Goal: Task Accomplishment & Management: Use online tool/utility

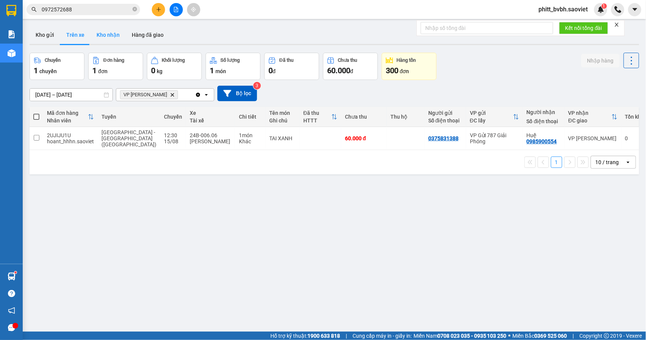
drag, startPoint x: 96, startPoint y: 36, endPoint x: 99, endPoint y: 40, distance: 4.6
click at [99, 40] on button "Kho nhận" at bounding box center [107, 35] width 35 height 18
type input "[DATE] – [DATE]"
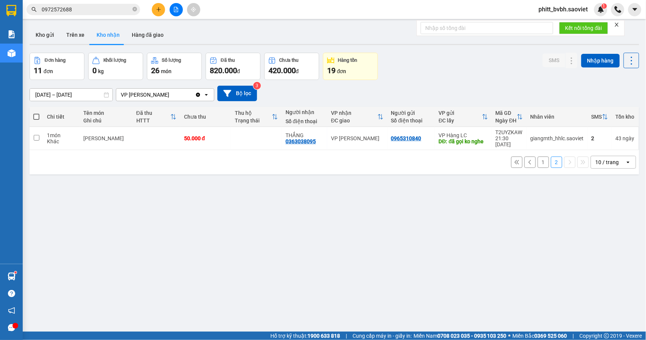
click at [537, 159] on button "1" at bounding box center [542, 161] width 11 height 11
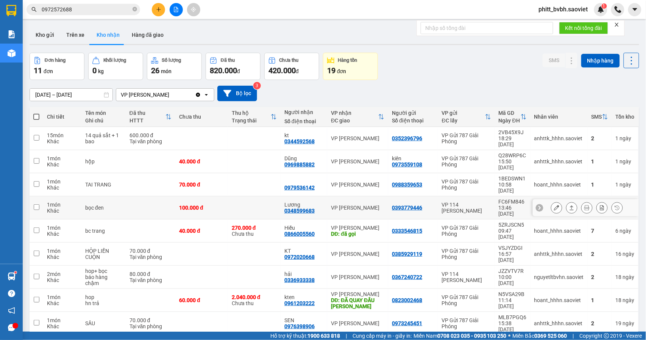
click at [317, 201] on div "Lương 0348599683" at bounding box center [303, 207] width 39 height 12
checkbox input "true"
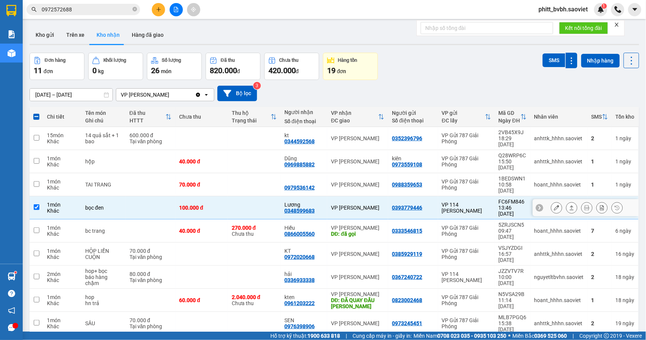
click at [551, 201] on button at bounding box center [556, 207] width 11 height 13
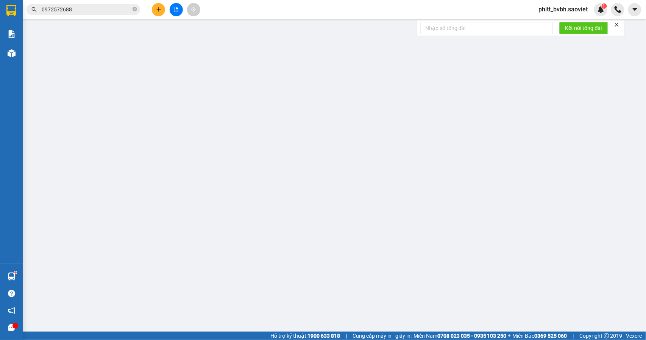
type input "0393779446"
type input "0348599683"
type input "Lương"
type input "100.000"
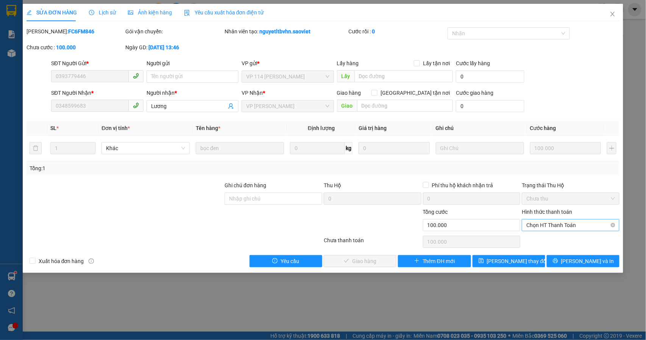
click at [544, 223] on span "Chọn HT Thanh Toán" at bounding box center [570, 224] width 89 height 11
click at [541, 241] on div "Tại văn phòng" at bounding box center [571, 241] width 89 height 8
type input "0"
click at [341, 265] on button "[PERSON_NAME] và Giao hàng" at bounding box center [360, 261] width 73 height 12
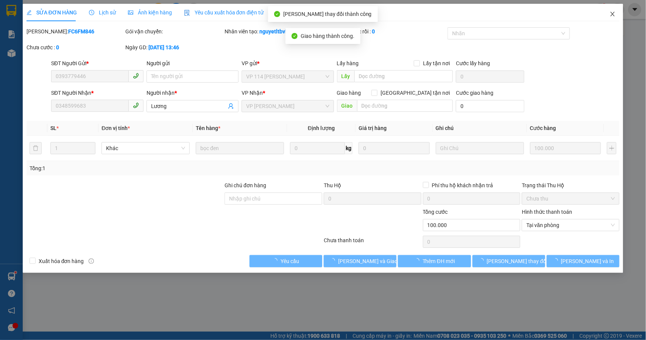
click at [618, 16] on span "Close" at bounding box center [612, 14] width 21 height 21
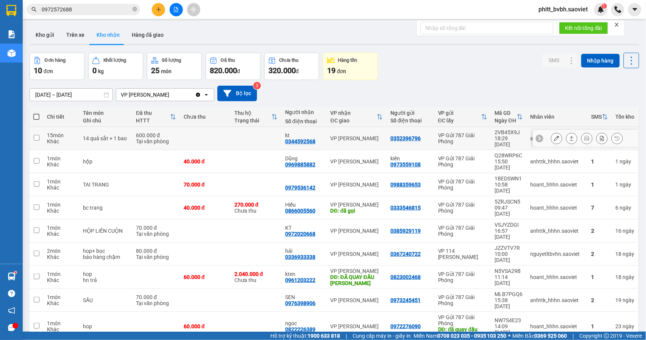
click at [168, 132] on td "600.000 đ Tại văn phòng" at bounding box center [156, 138] width 48 height 23
checkbox input "true"
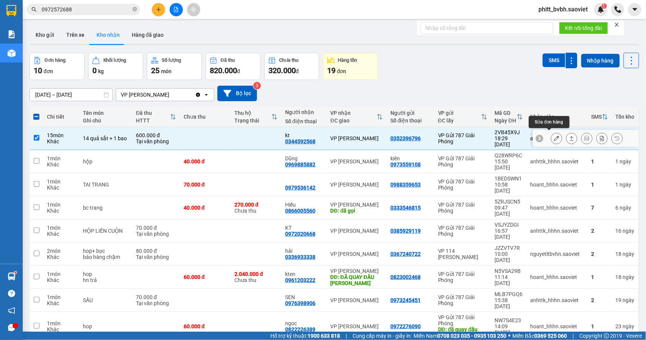
click at [554, 137] on icon at bounding box center [556, 138] width 5 height 5
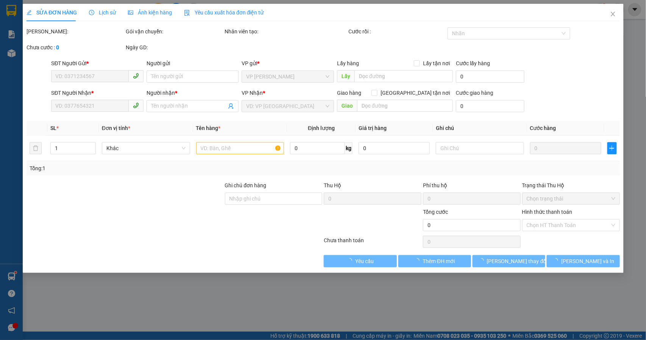
type input "0352396796"
type input "0344592568"
type input "kt"
type input "600.000"
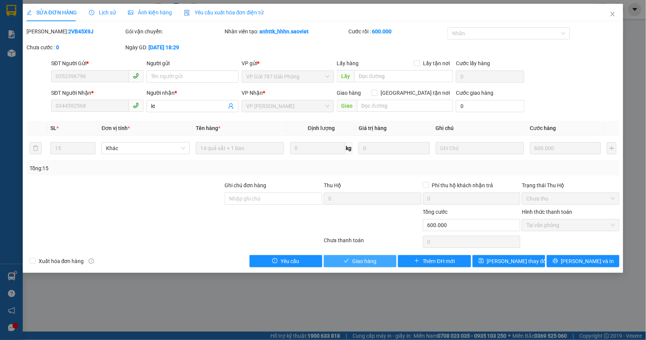
click at [367, 259] on span "Giao hàng" at bounding box center [364, 261] width 24 height 8
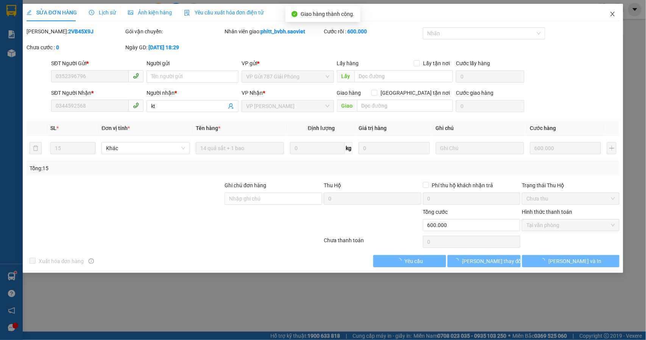
click at [614, 11] on icon "close" at bounding box center [612, 14] width 6 height 6
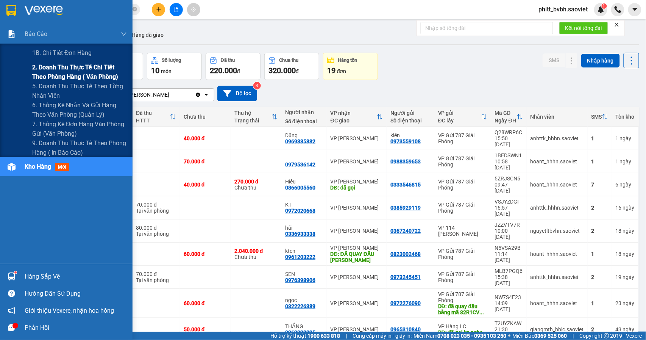
click at [67, 73] on span "2. Doanh thu thực tế chi tiết theo phòng hàng ( văn phòng)" at bounding box center [79, 71] width 95 height 19
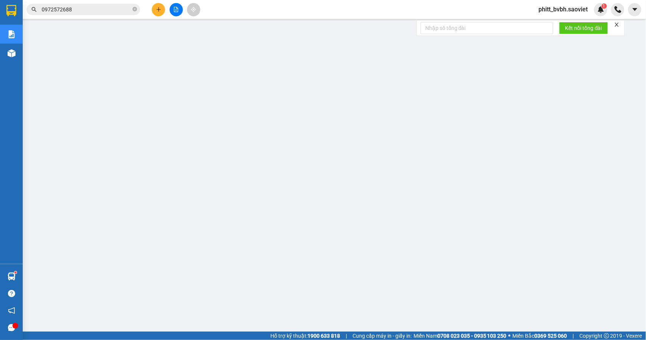
click at [157, 10] on icon "plus" at bounding box center [158, 9] width 5 height 5
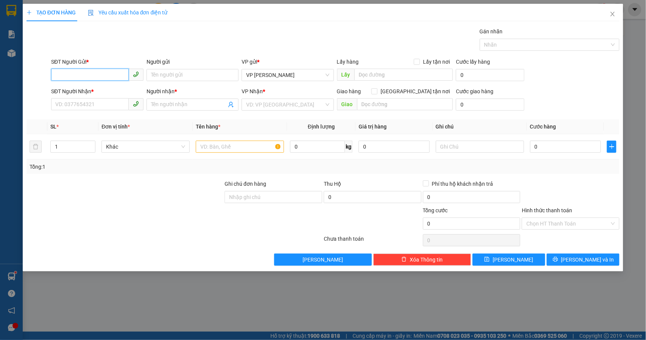
click at [81, 70] on input "SĐT Người Gửi *" at bounding box center [90, 75] width 78 height 12
type input "0366151960"
click at [84, 105] on input "SĐT Người Nhận *" at bounding box center [90, 104] width 78 height 12
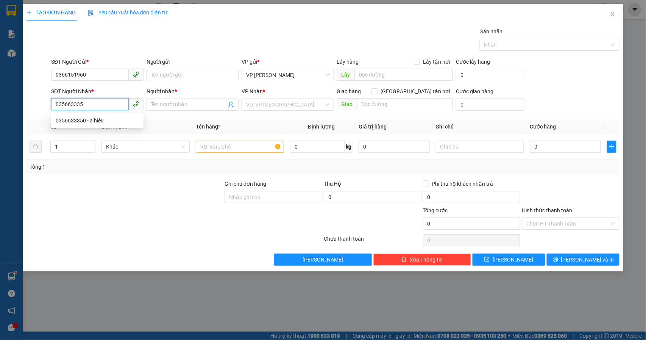
type input "0356633350"
click at [91, 122] on div "0356633350 - a hiếu" at bounding box center [97, 120] width 83 height 8
type input "a hiếu"
type input "đã gọi"
click at [304, 107] on span "VP TẠM DỪNG HĐ" at bounding box center [287, 104] width 83 height 11
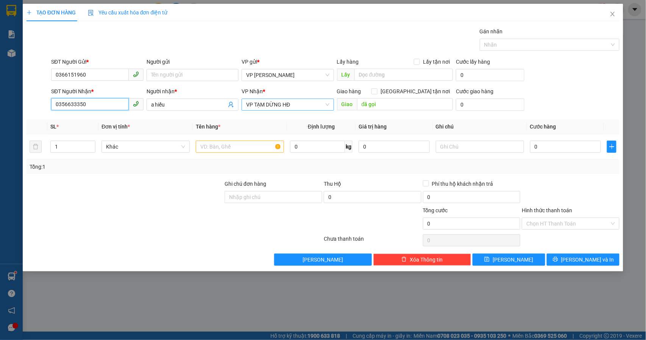
type input "0356633350"
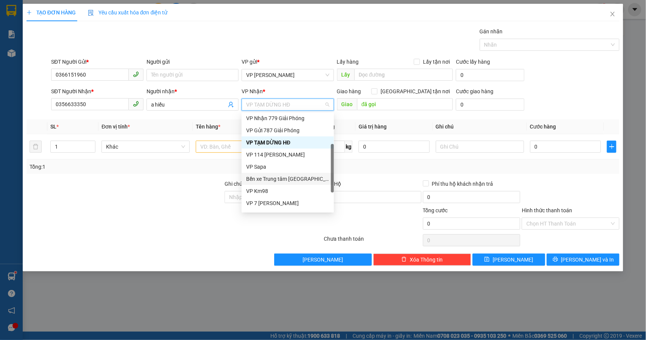
scroll to position [85, 0]
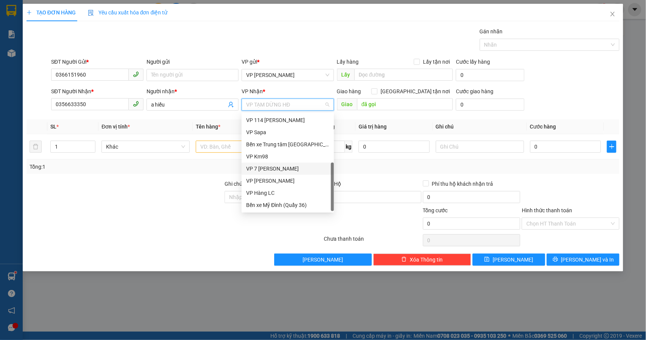
click at [278, 170] on div "VP 7 [PERSON_NAME]" at bounding box center [287, 168] width 83 height 8
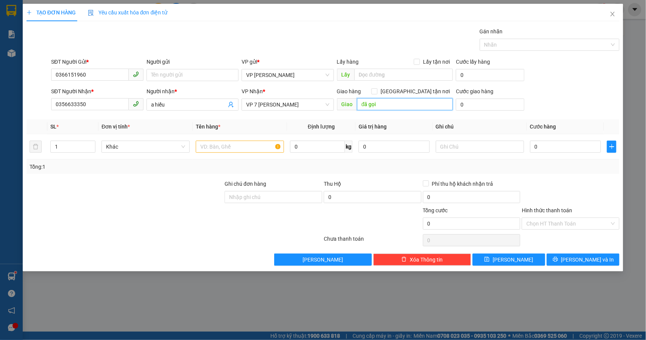
click at [385, 108] on input "đã gọi" at bounding box center [405, 104] width 96 height 12
click at [232, 150] on input "text" at bounding box center [240, 146] width 88 height 12
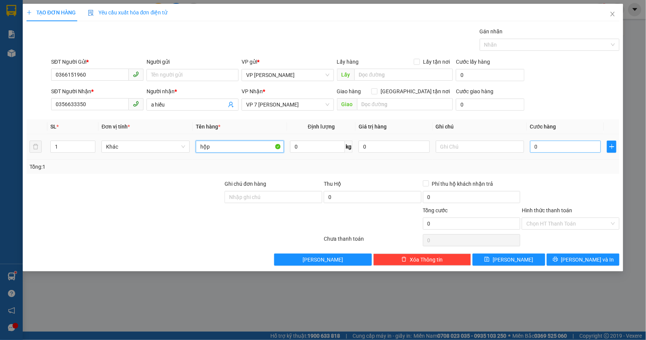
type input "hộp"
click at [555, 149] on input "0" at bounding box center [565, 146] width 71 height 12
type input "5"
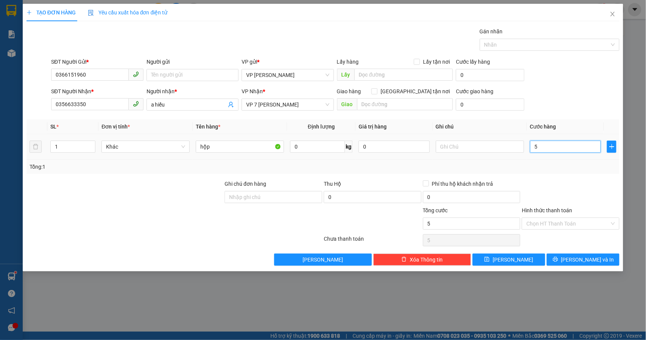
type input "50"
type input "500"
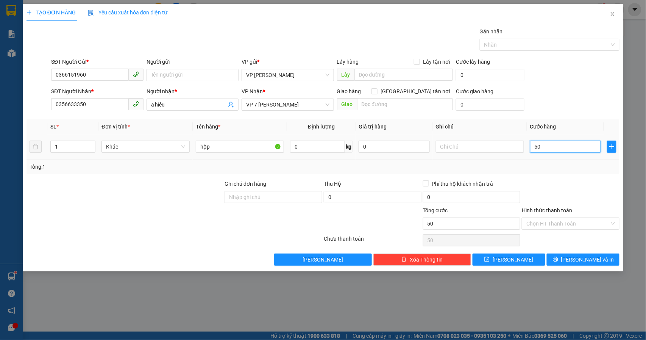
type input "500"
type input "5.000"
type input "50.000"
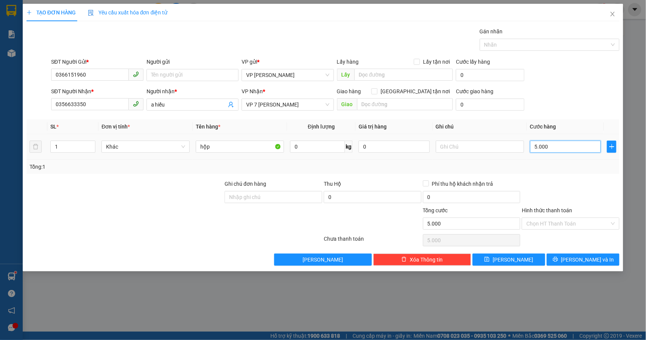
type input "50.000"
click at [574, 258] on button "[PERSON_NAME] và In" at bounding box center [583, 259] width 73 height 12
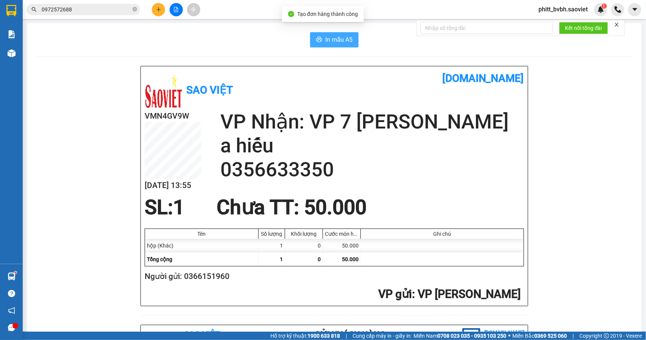
click at [328, 34] on button "In mẫu A5" at bounding box center [334, 39] width 48 height 15
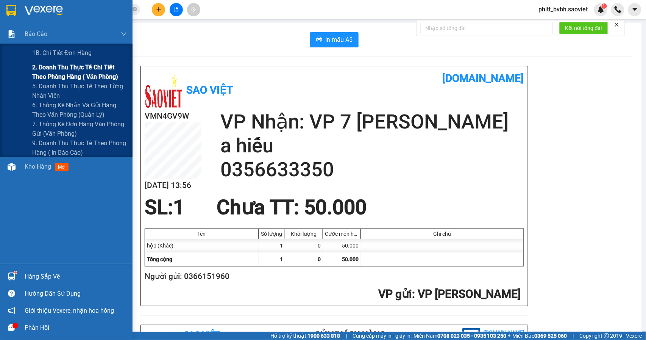
click at [51, 66] on span "2. Doanh thu thực tế chi tiết theo phòng hàng ( văn phòng)" at bounding box center [79, 71] width 95 height 19
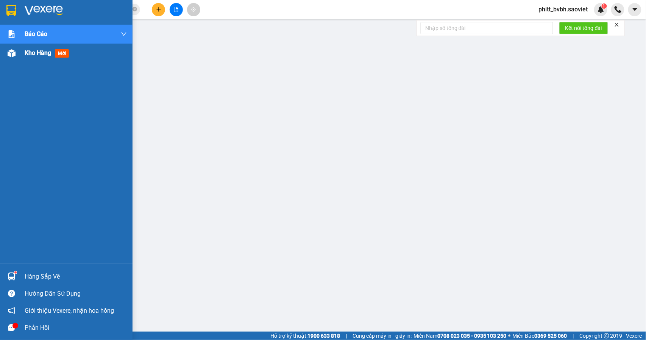
click at [27, 52] on span "Kho hàng" at bounding box center [38, 52] width 26 height 7
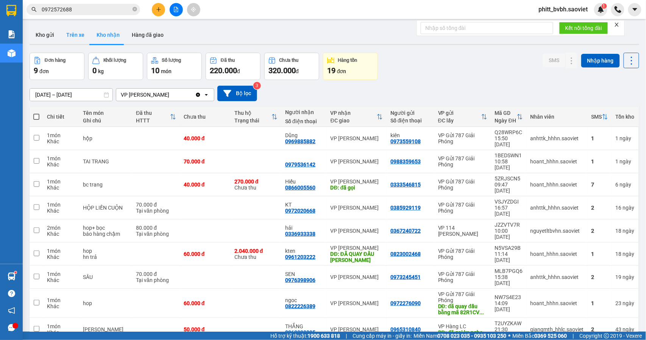
click at [35, 36] on button "Kho gửi" at bounding box center [45, 35] width 31 height 18
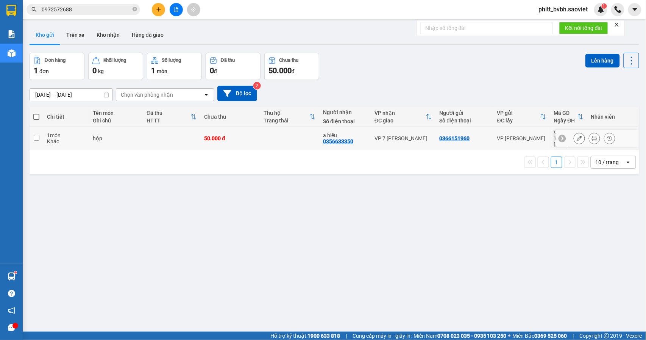
drag, startPoint x: 176, startPoint y: 137, endPoint x: 370, endPoint y: 108, distance: 196.4
click at [181, 137] on td at bounding box center [172, 138] width 58 height 23
checkbox input "true"
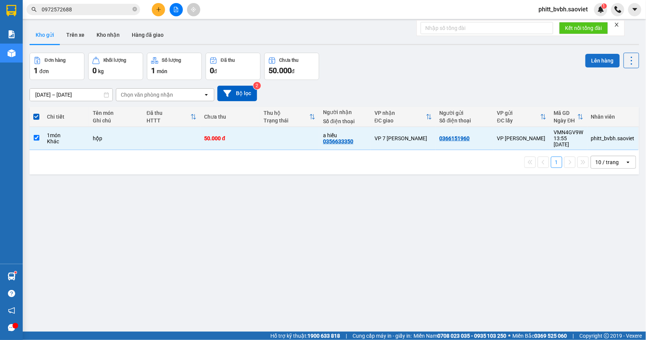
click at [603, 58] on button "Lên hàng" at bounding box center [602, 61] width 34 height 14
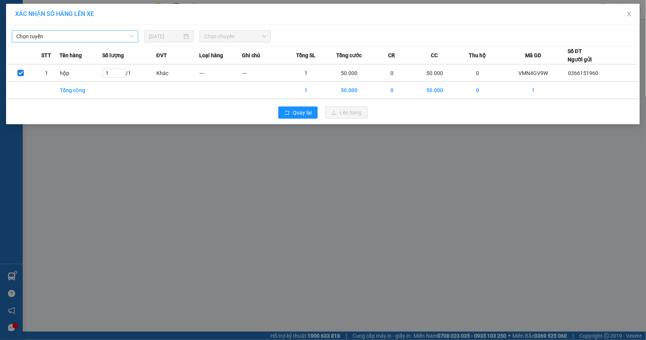
click at [76, 38] on span "Chọn tuyến" at bounding box center [74, 36] width 117 height 11
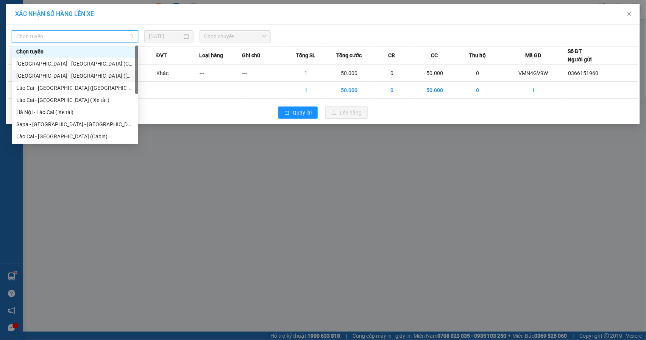
click at [65, 80] on div "[GEOGRAPHIC_DATA] - [GEOGRAPHIC_DATA] ([GEOGRAPHIC_DATA])" at bounding box center [75, 76] width 126 height 12
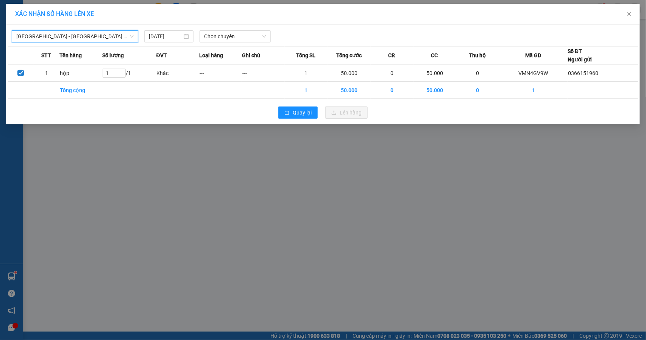
click at [93, 35] on span "[GEOGRAPHIC_DATA] - [GEOGRAPHIC_DATA] ([GEOGRAPHIC_DATA])" at bounding box center [74, 36] width 117 height 11
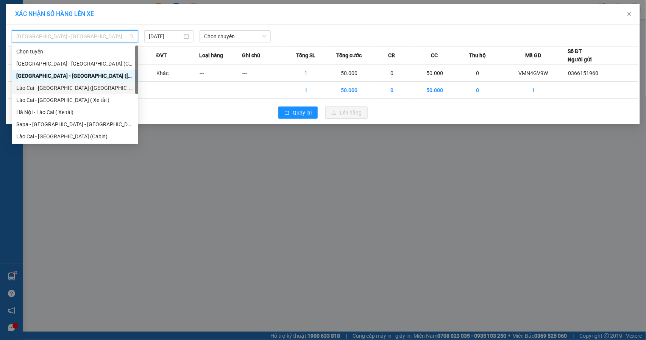
drag, startPoint x: 76, startPoint y: 89, endPoint x: 82, endPoint y: 89, distance: 5.7
click at [76, 89] on div "Lào Cai - [GEOGRAPHIC_DATA] ([GEOGRAPHIC_DATA])" at bounding box center [74, 88] width 117 height 8
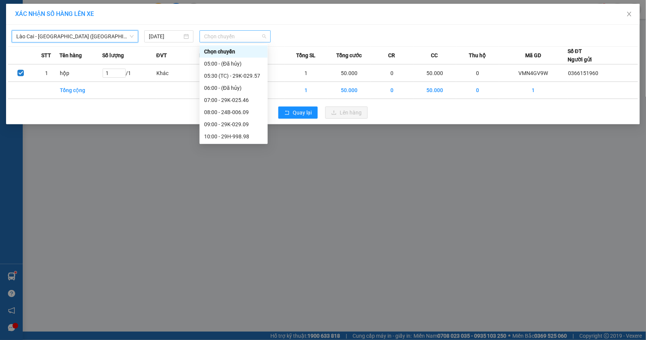
click at [235, 39] on div "Chọn chuyến" at bounding box center [234, 36] width 71 height 12
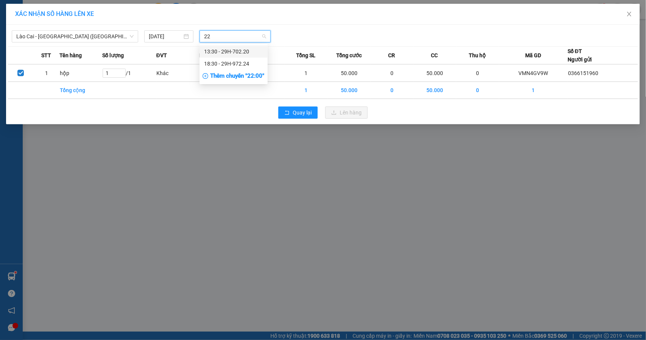
type input "220"
drag, startPoint x: 235, startPoint y: 50, endPoint x: 241, endPoint y: 61, distance: 12.7
click at [235, 52] on div "13:30 - 29H-702.20" at bounding box center [233, 51] width 59 height 8
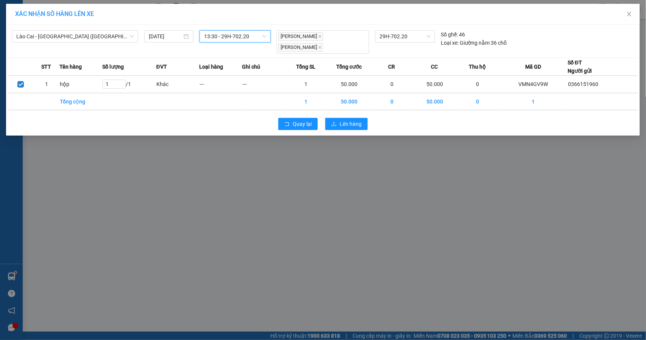
click at [341, 123] on div "Quay lại Lên hàng" at bounding box center [323, 124] width 630 height 20
click at [343, 120] on span "Lên hàng" at bounding box center [351, 124] width 22 height 8
